Goal: Task Accomplishment & Management: Use online tool/utility

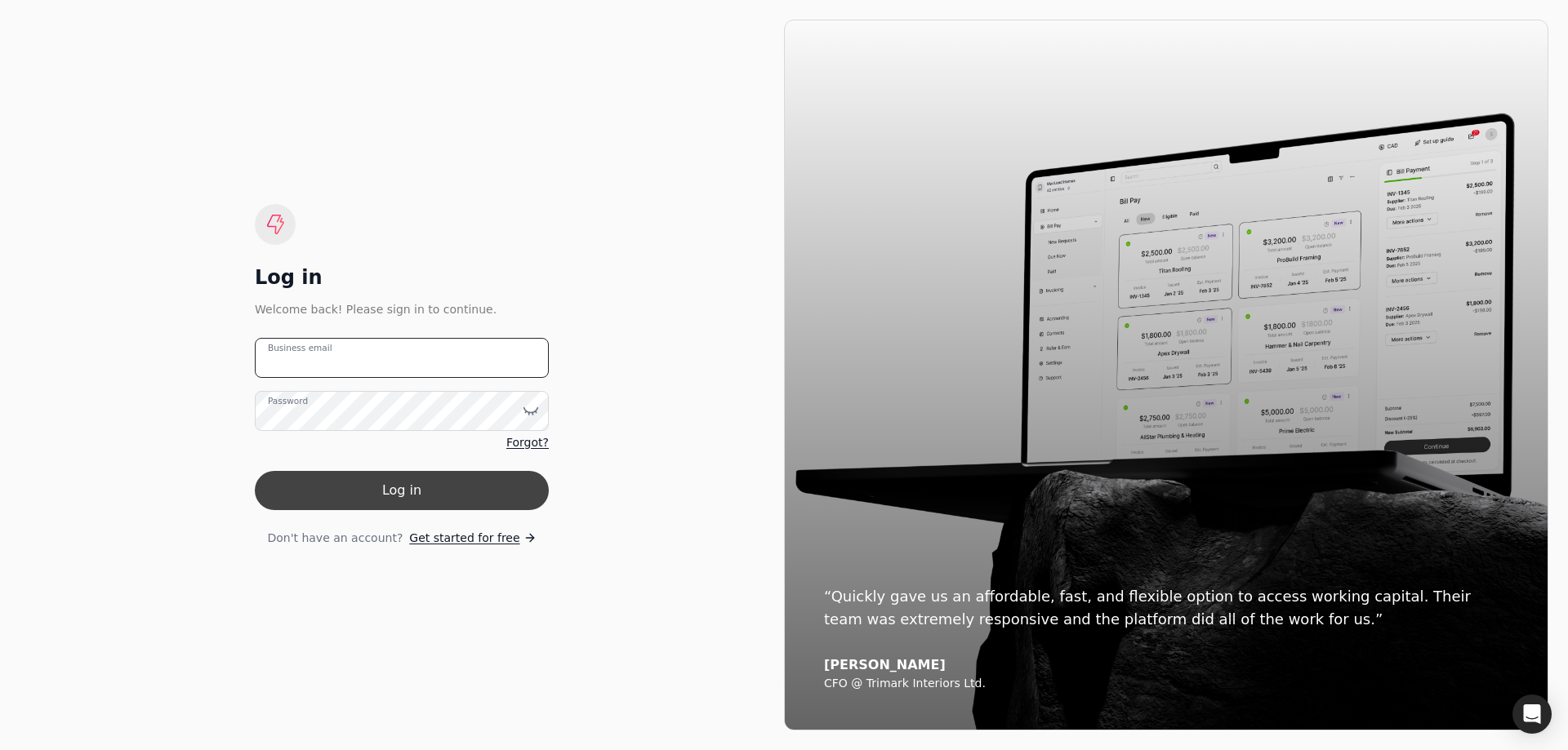
type email "[EMAIL_ADDRESS][PERSON_NAME][DOMAIN_NAME]"
click at [355, 485] on button "Log in" at bounding box center [402, 491] width 294 height 39
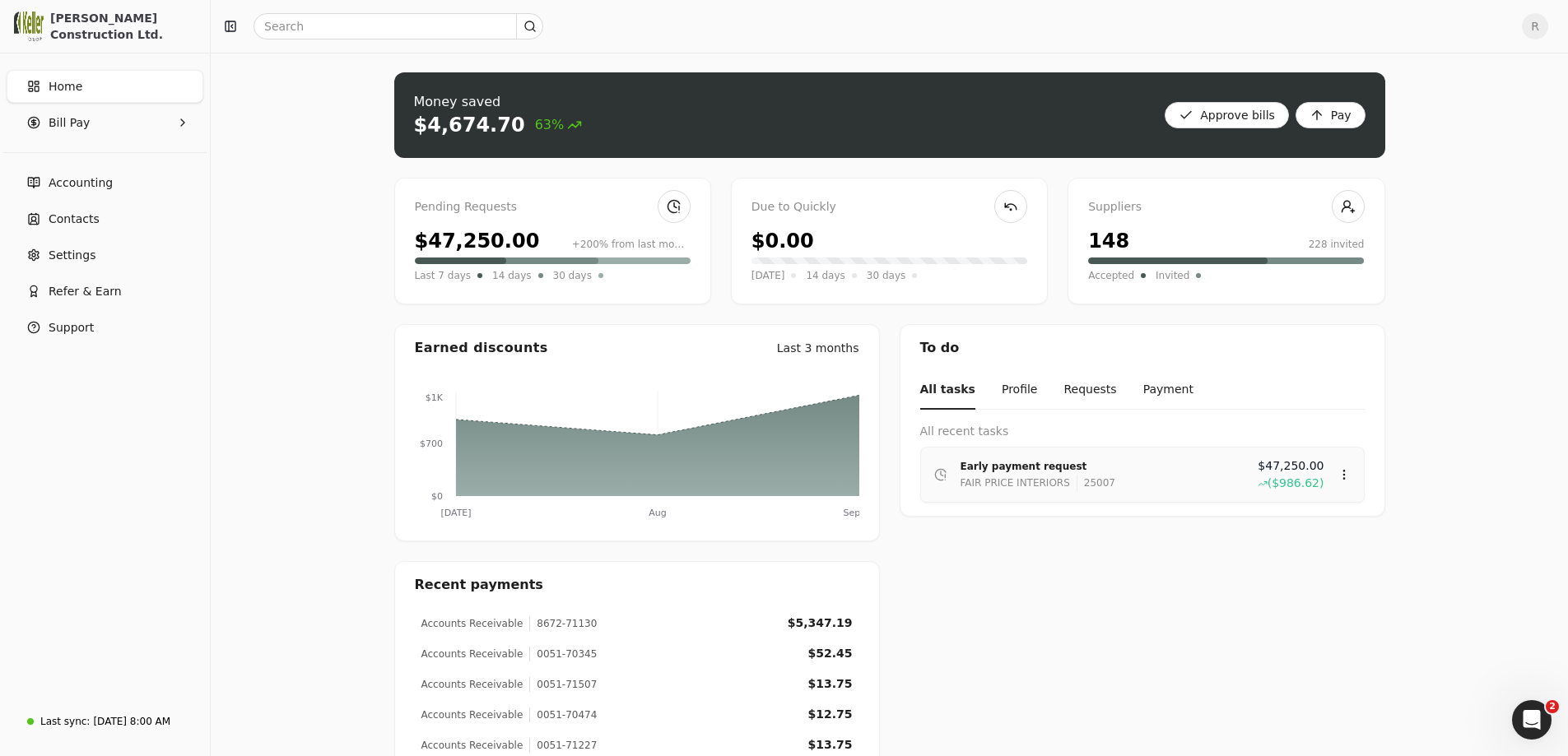
click at [985, 479] on div "FAIR PRICE INTERIORS" at bounding box center [1016, 483] width 110 height 16
click at [1283, 528] on div "Review" at bounding box center [1312, 523] width 99 height 27
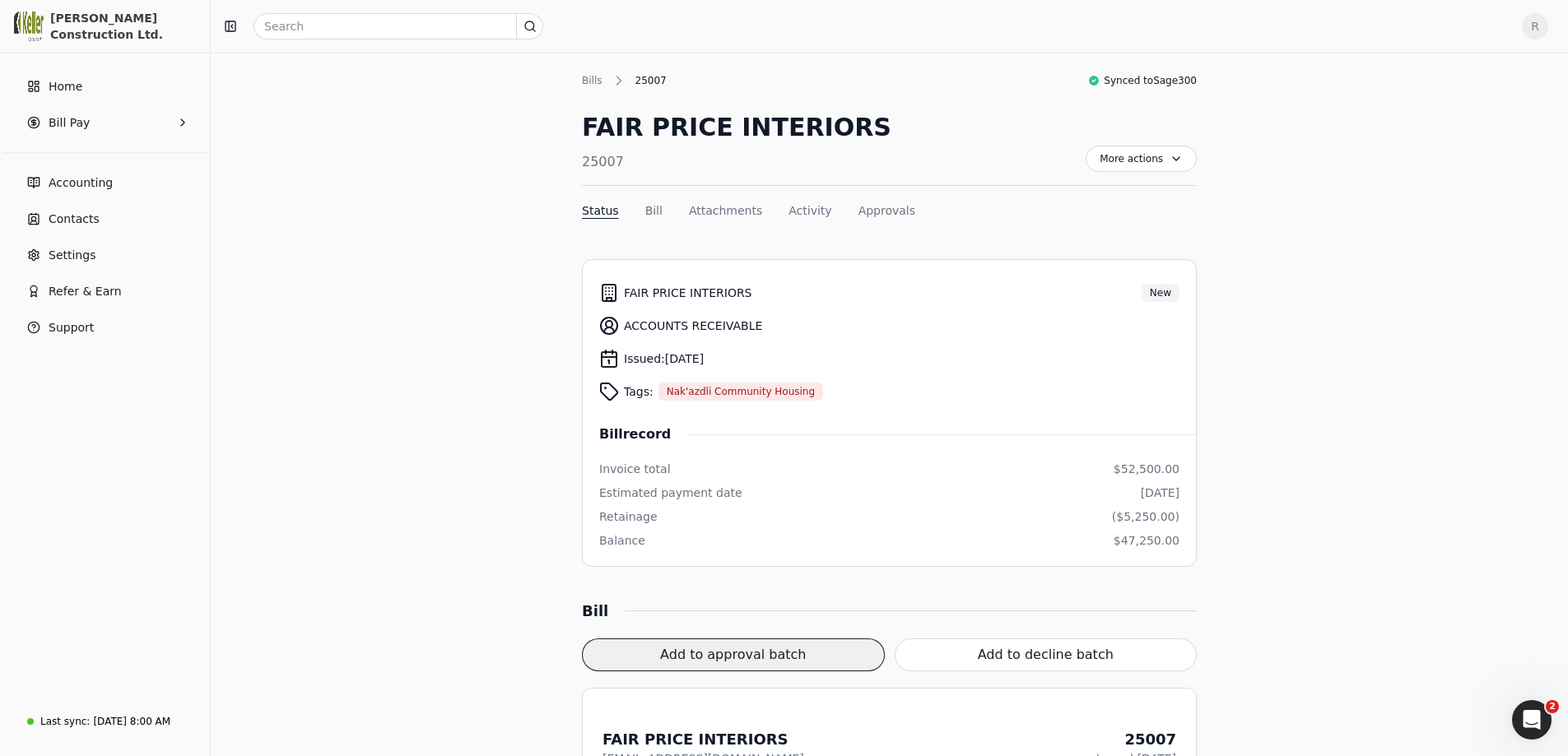
click at [701, 648] on button "Add to approval batch" at bounding box center [733, 655] width 303 height 33
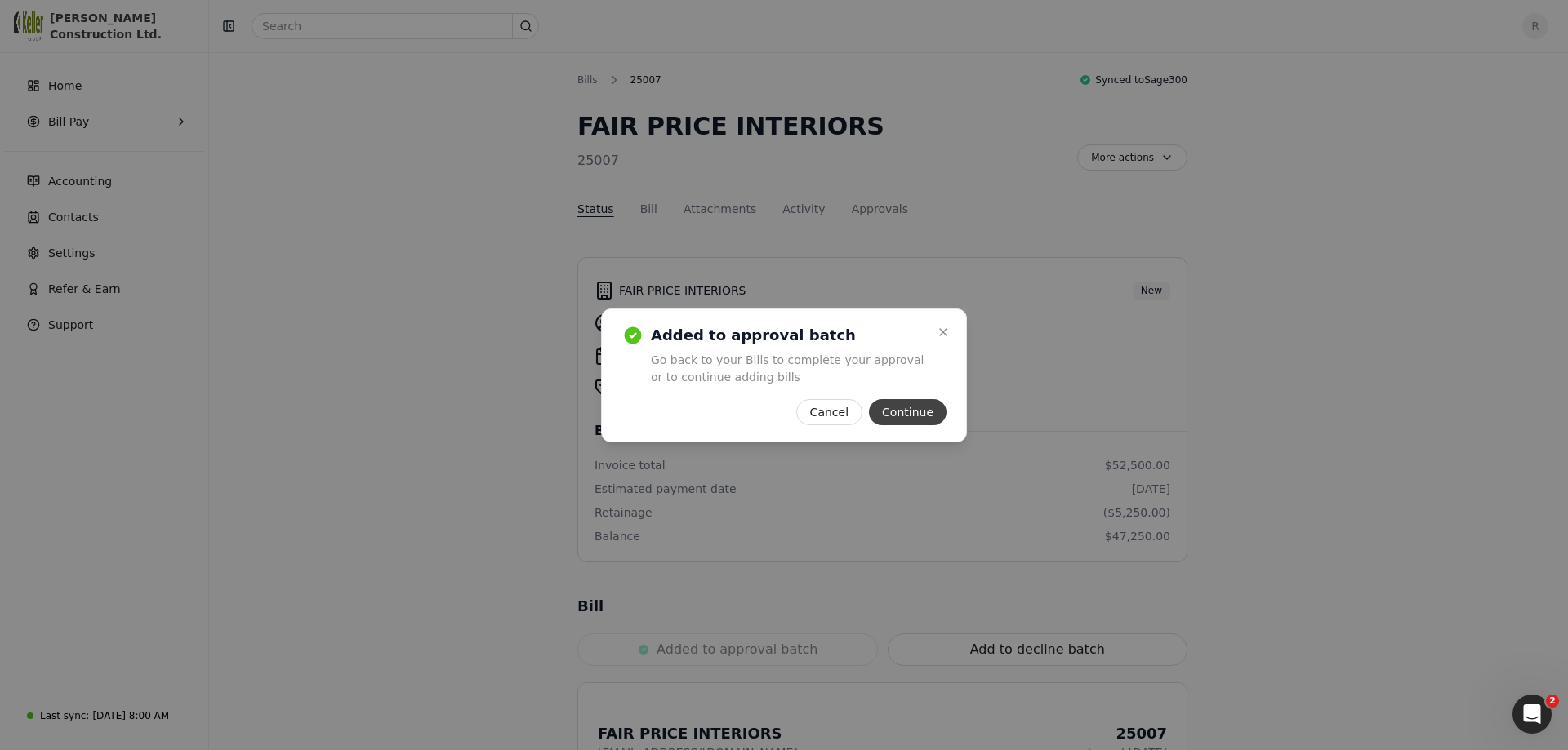
click at [921, 401] on button "Continue" at bounding box center [907, 412] width 78 height 26
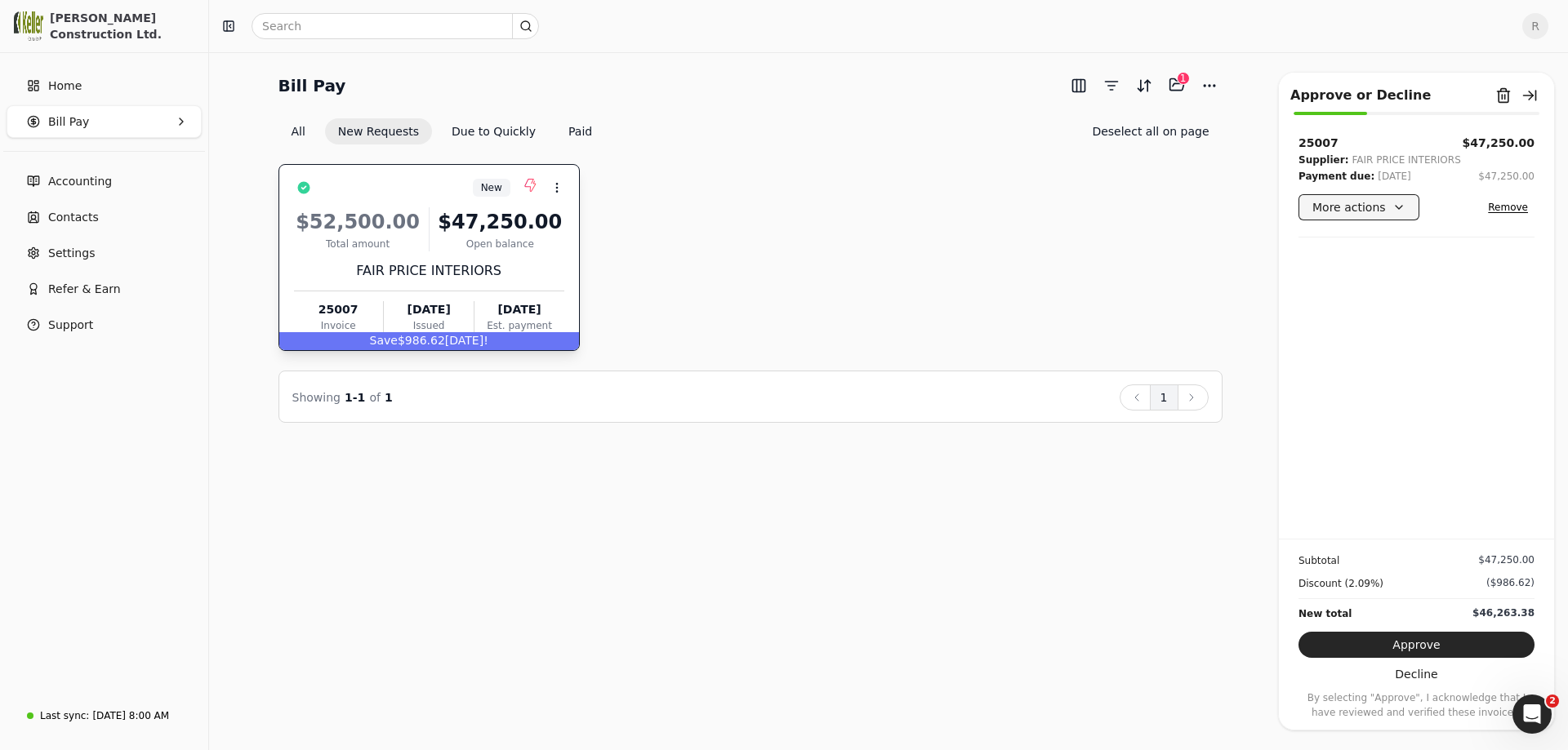
click at [1403, 206] on button "More actions" at bounding box center [1359, 207] width 121 height 26
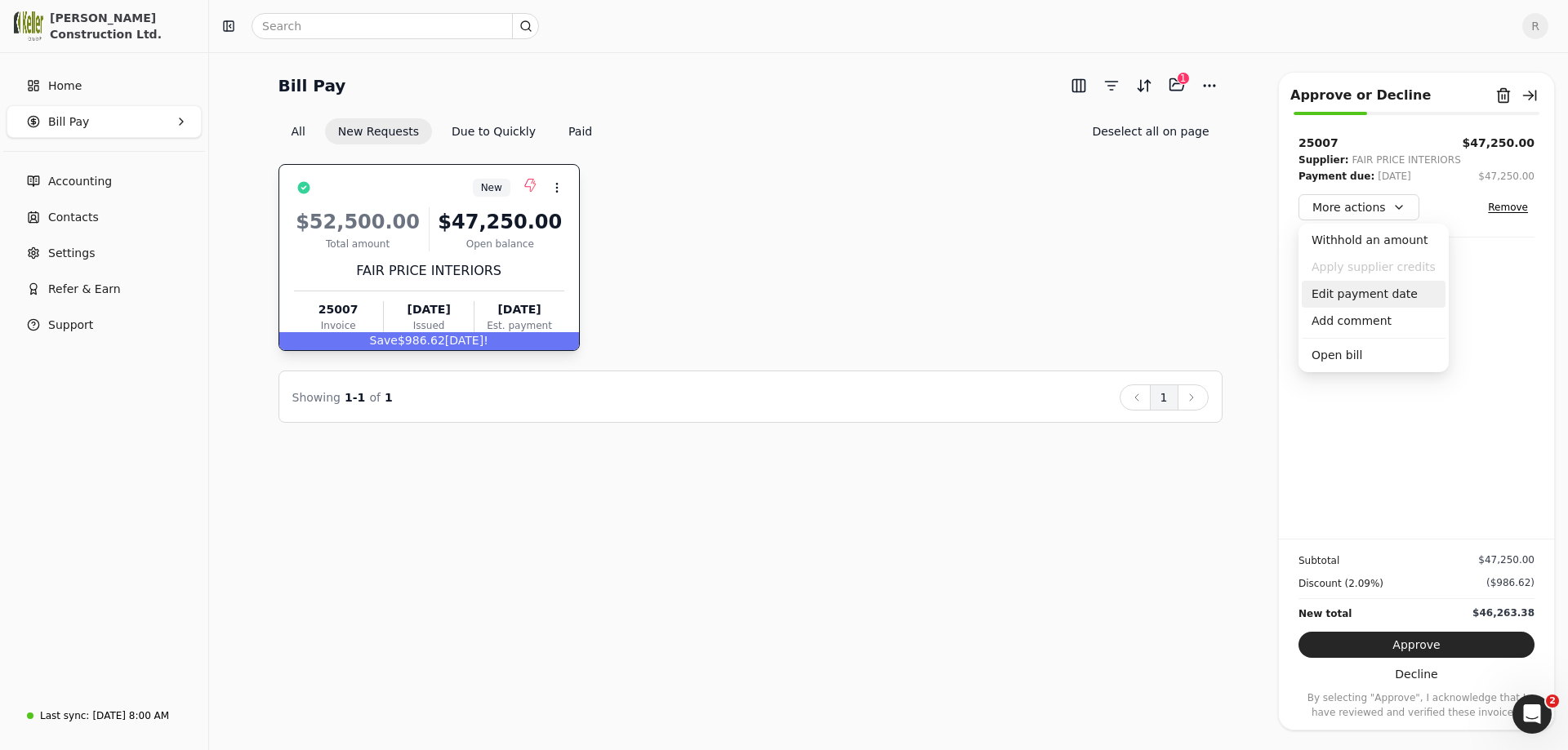
click at [1352, 298] on div "Edit payment date" at bounding box center [1373, 294] width 143 height 27
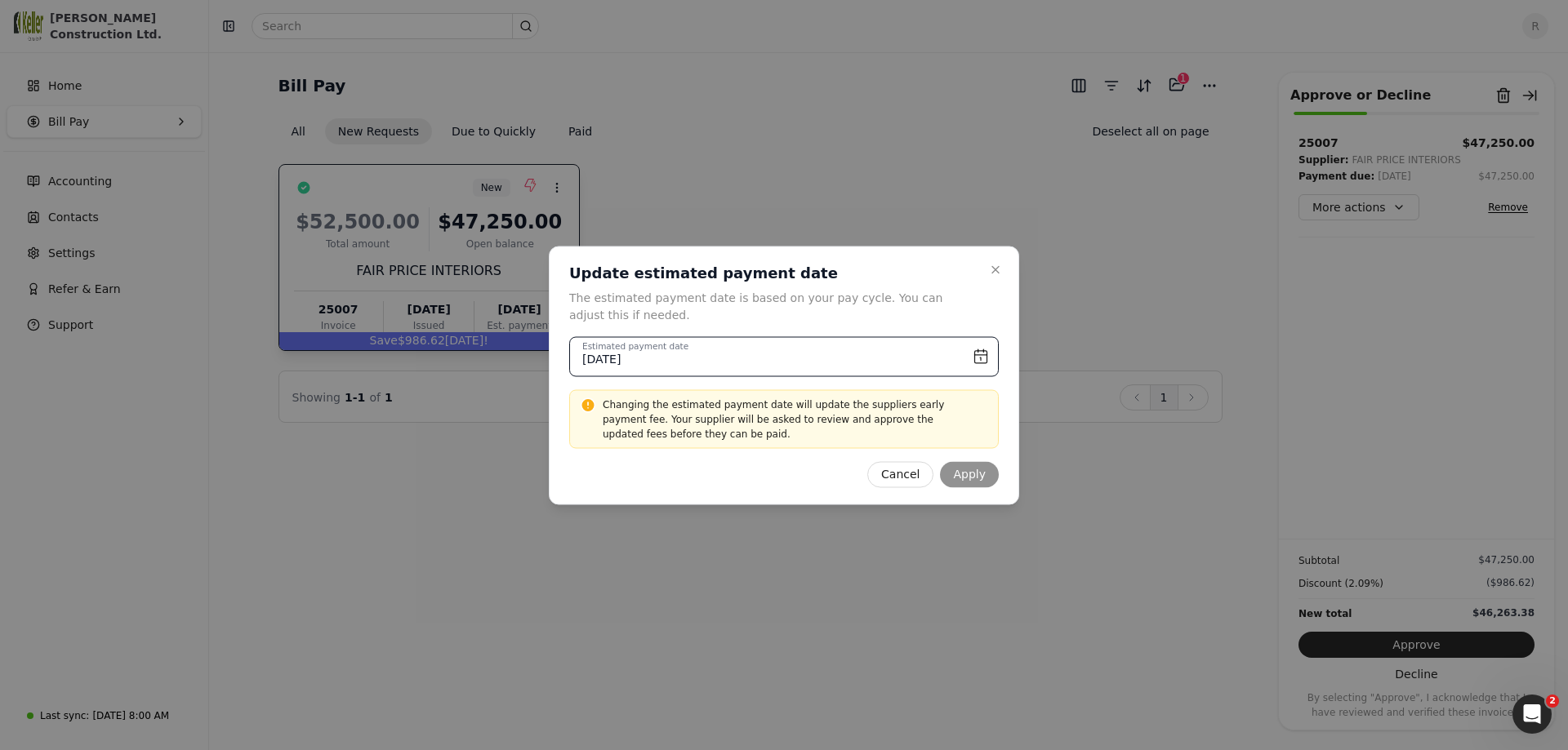
click at [977, 357] on input "[DATE]" at bounding box center [784, 356] width 429 height 40
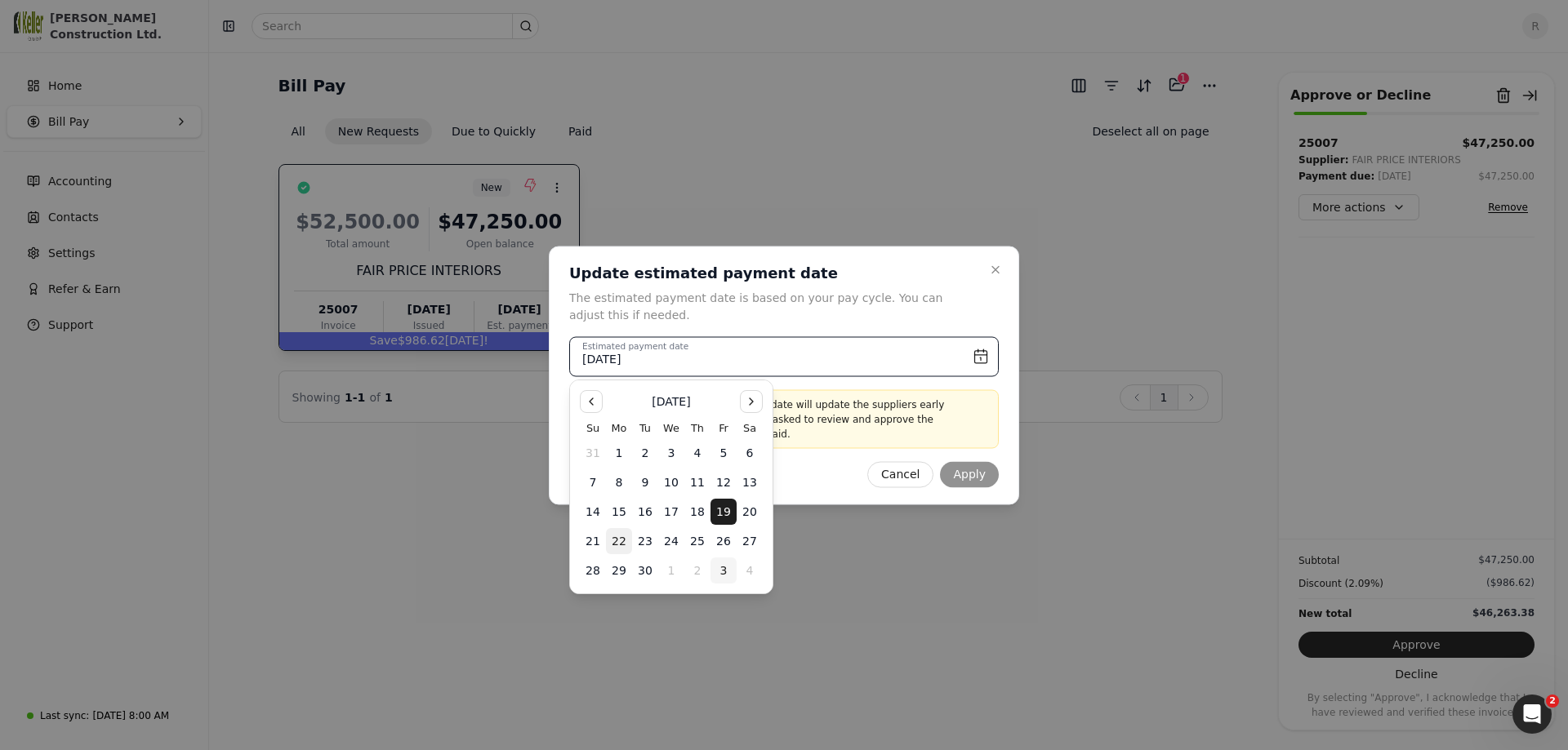
click at [720, 570] on button "3" at bounding box center [723, 570] width 26 height 26
type input "[DATE]"
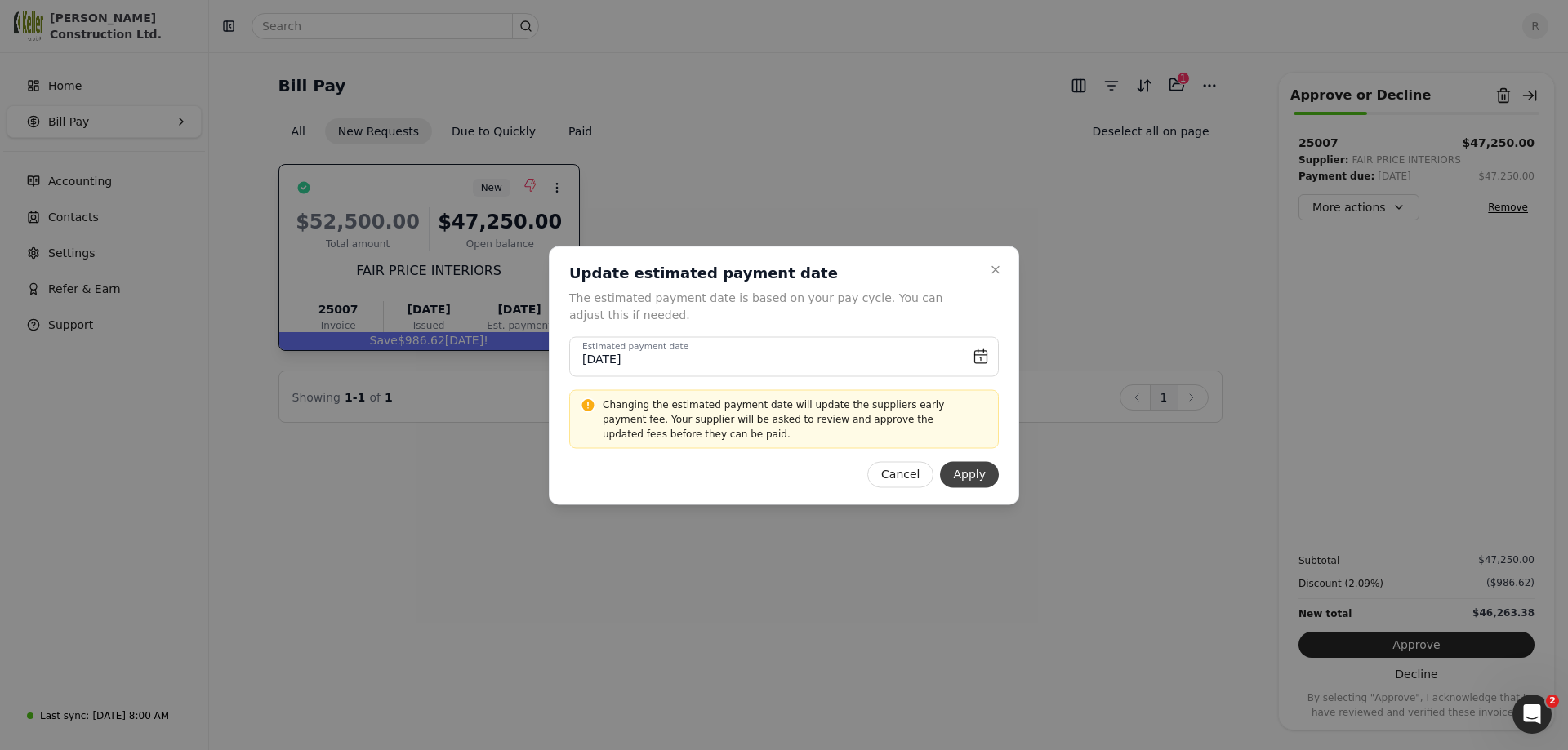
click at [969, 471] on button "Apply" at bounding box center [969, 474] width 59 height 26
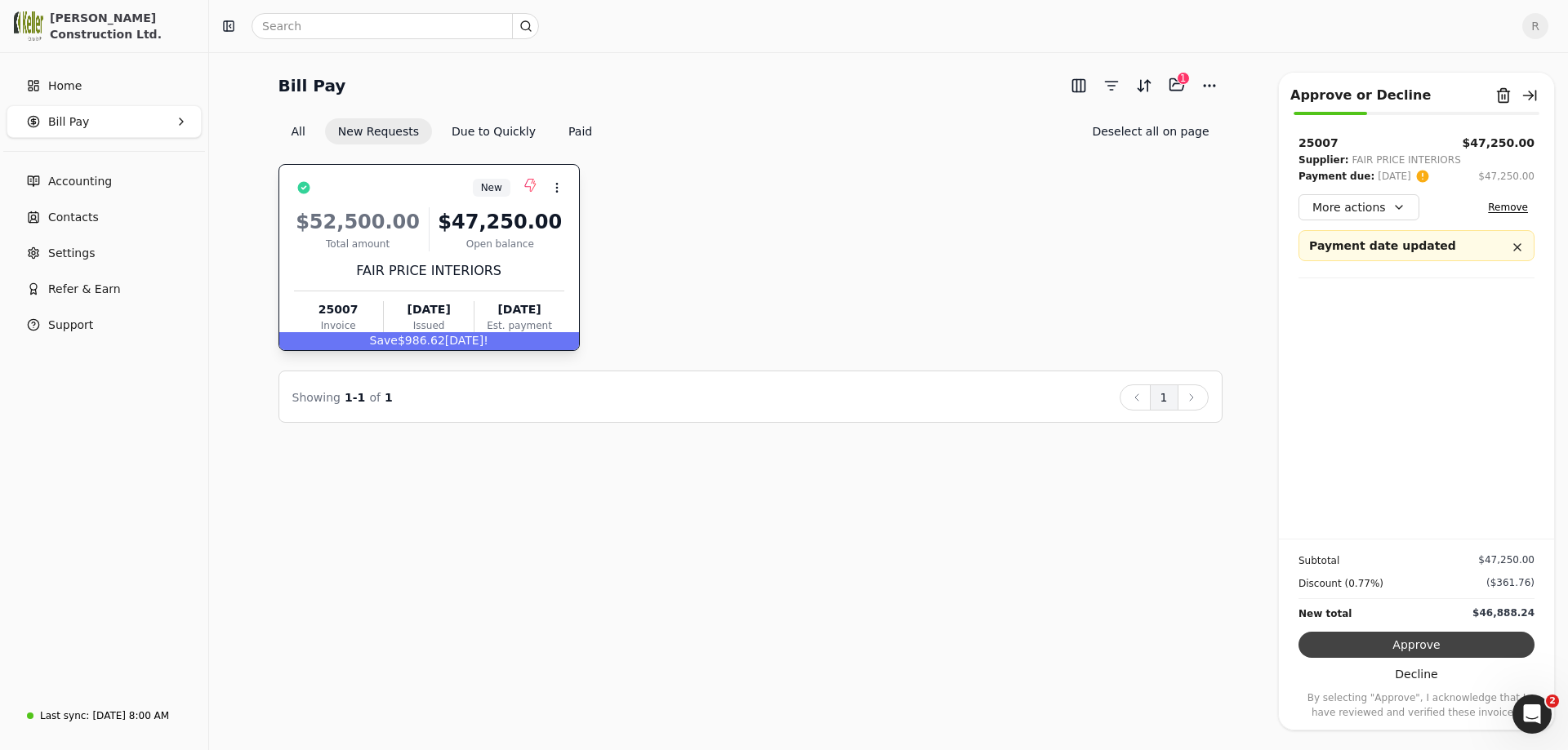
click at [1407, 648] on button "Approve" at bounding box center [1416, 644] width 236 height 26
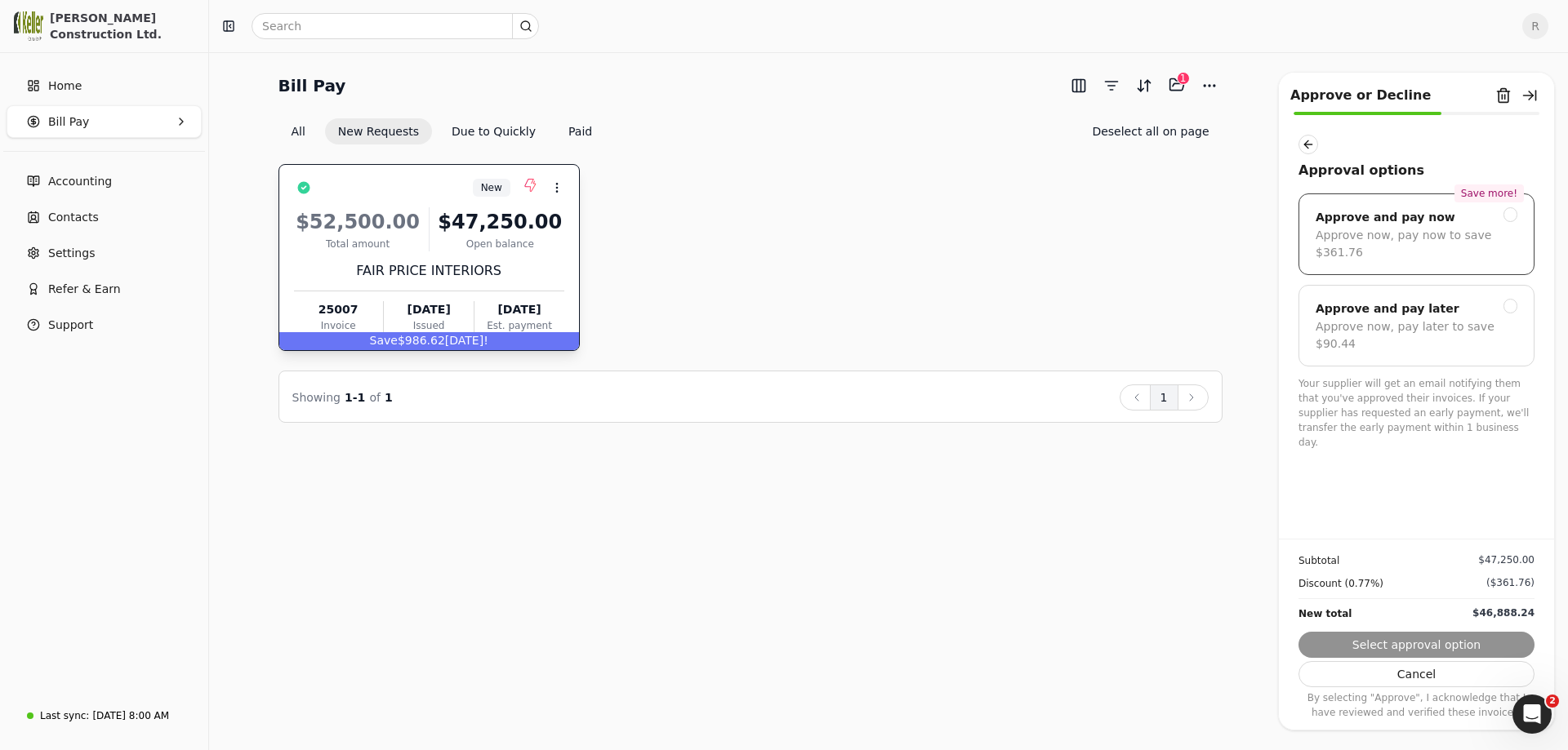
click at [1512, 216] on div at bounding box center [1510, 215] width 14 height 14
click at [1413, 643] on button "Next" at bounding box center [1416, 644] width 236 height 26
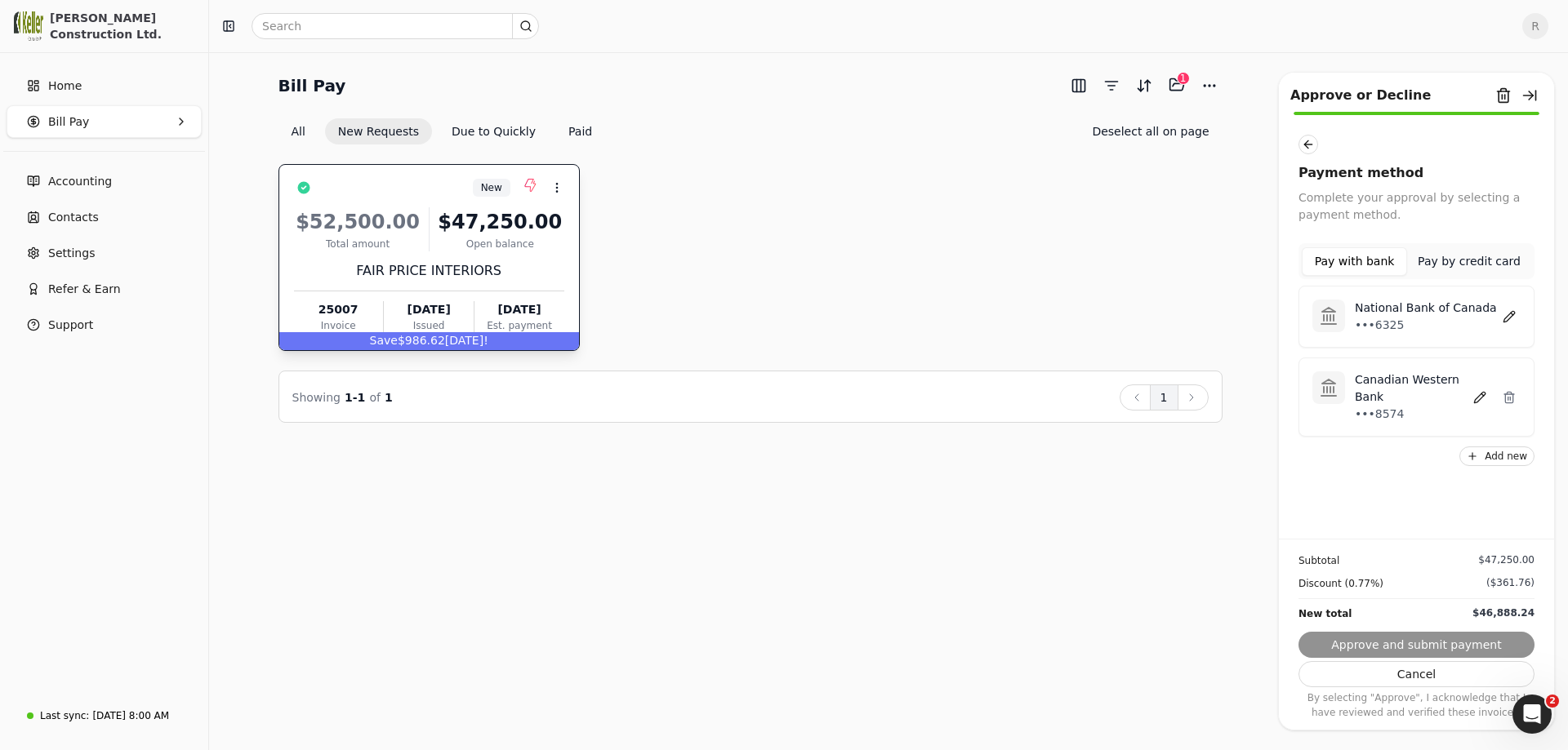
click at [1417, 308] on p "National Bank of Canada" at bounding box center [1425, 307] width 142 height 17
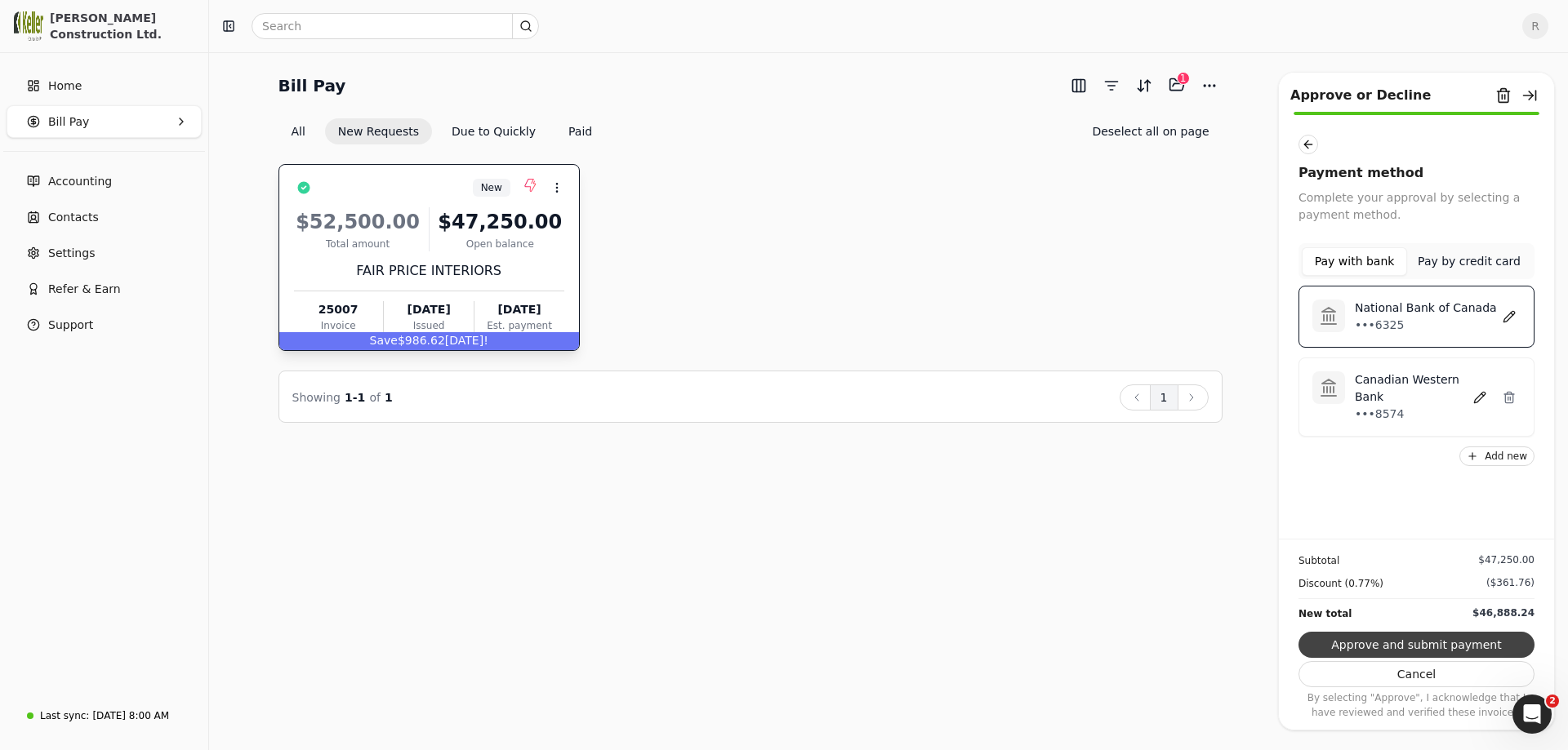
click at [1394, 649] on button "Approve and submit payment" at bounding box center [1416, 644] width 236 height 26
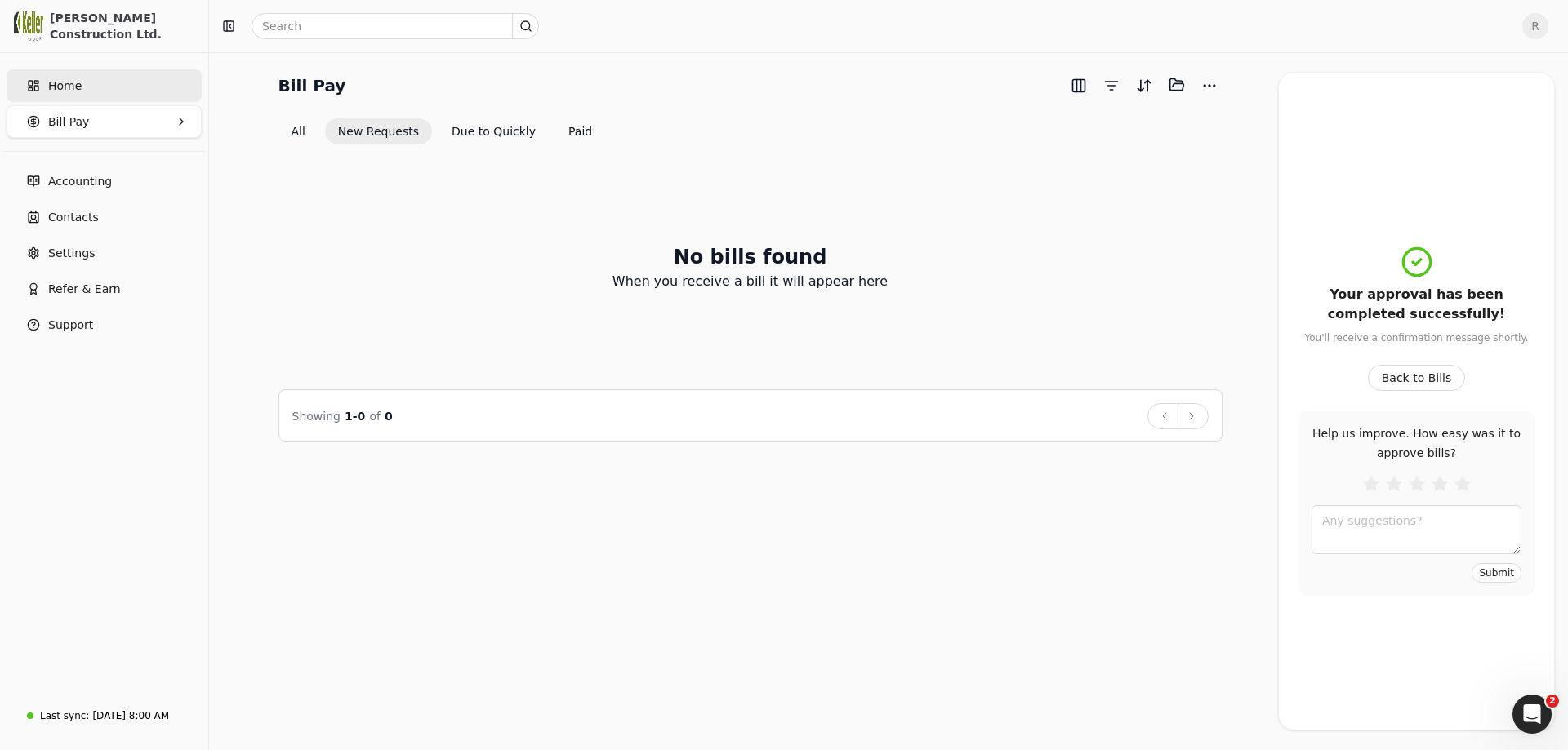
click at [46, 91] on link "Home" at bounding box center [103, 86] width 195 height 33
